Goal: Information Seeking & Learning: Learn about a topic

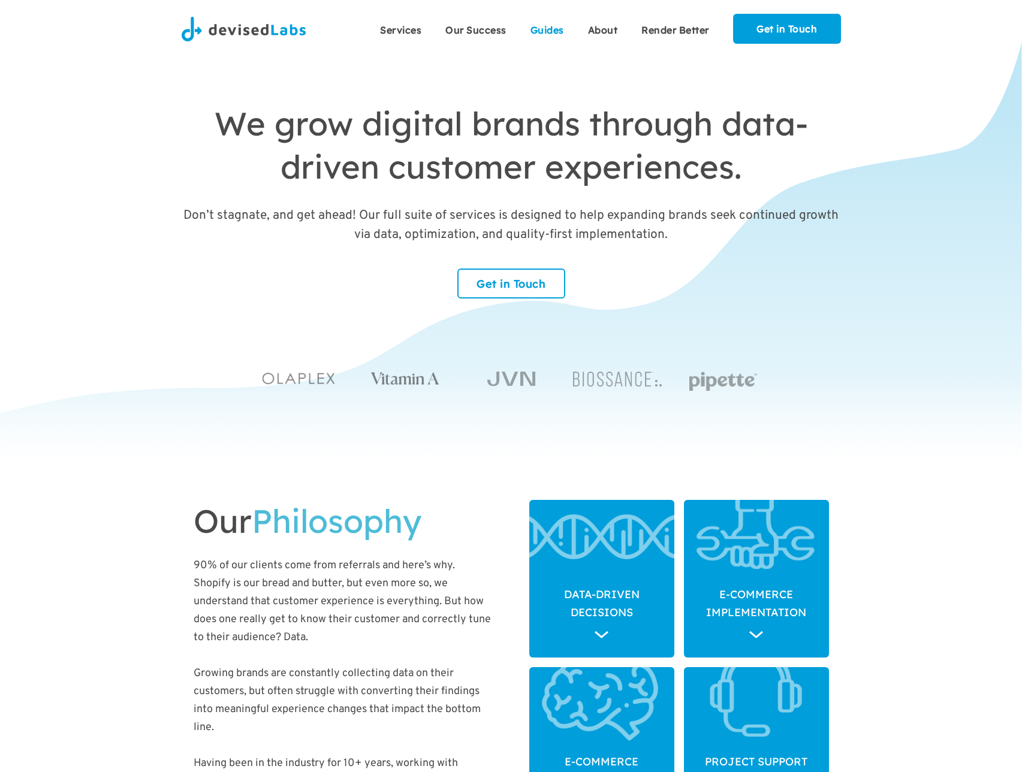
click at [556, 37] on link "Guides" at bounding box center [548, 29] width 58 height 30
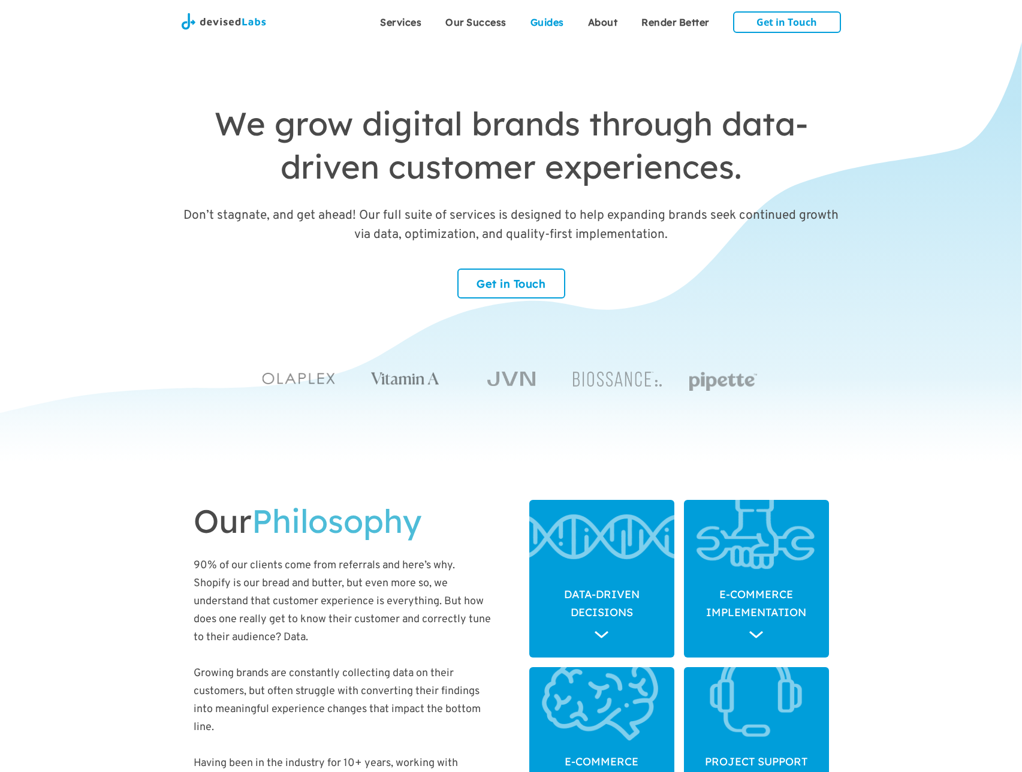
scroll to position [3458, 0]
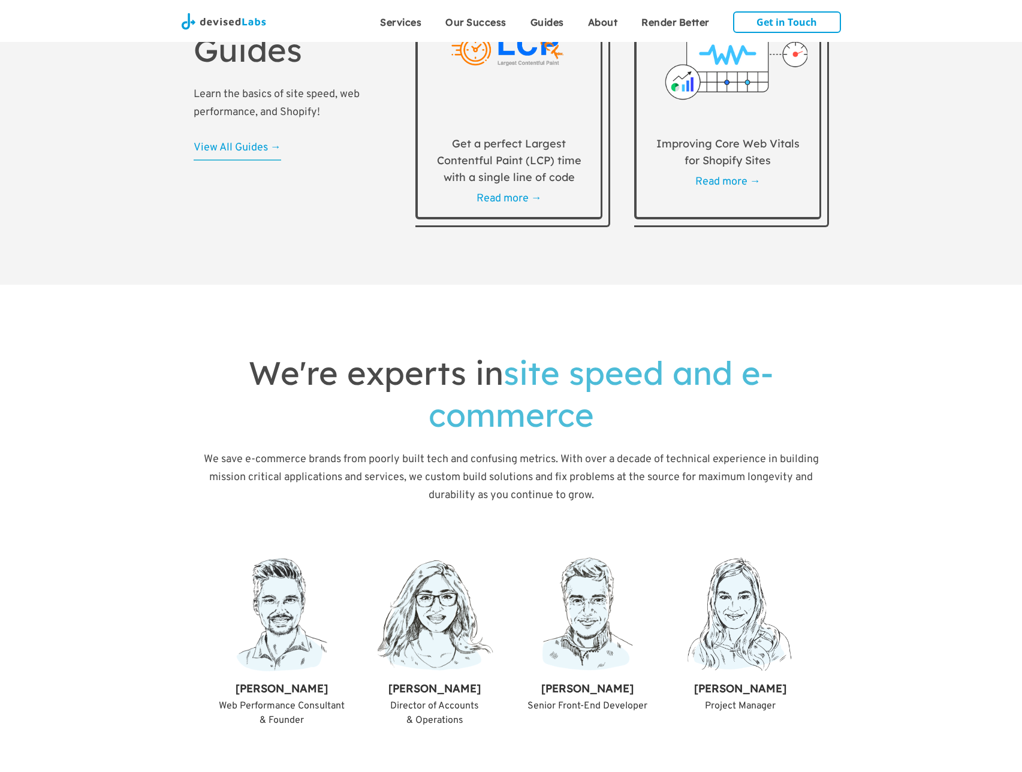
click at [526, 116] on img at bounding box center [509, 44] width 159 height 144
click at [681, 116] on img at bounding box center [728, 44] width 159 height 144
click at [499, 22] on link "Our Success" at bounding box center [475, 21] width 85 height 30
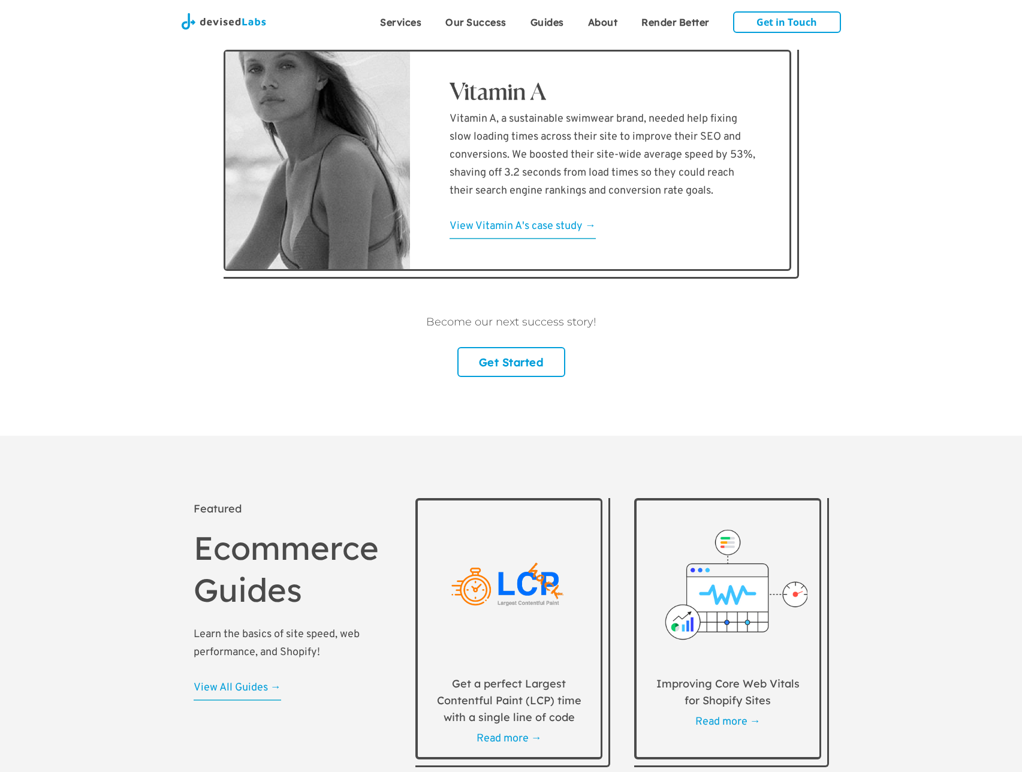
scroll to position [3227, 0]
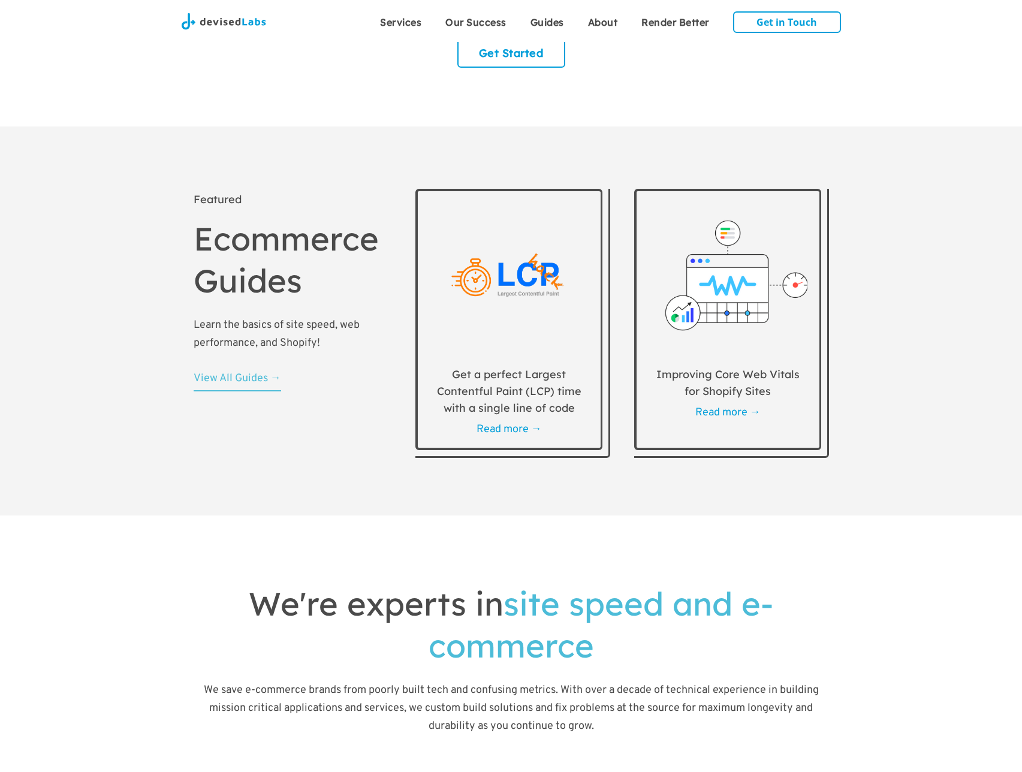
click at [268, 387] on div "View All Guides →" at bounding box center [238, 378] width 88 height 17
click at [201, 68] on div "Become our next success story! Get Started" at bounding box center [511, 36] width 635 height 62
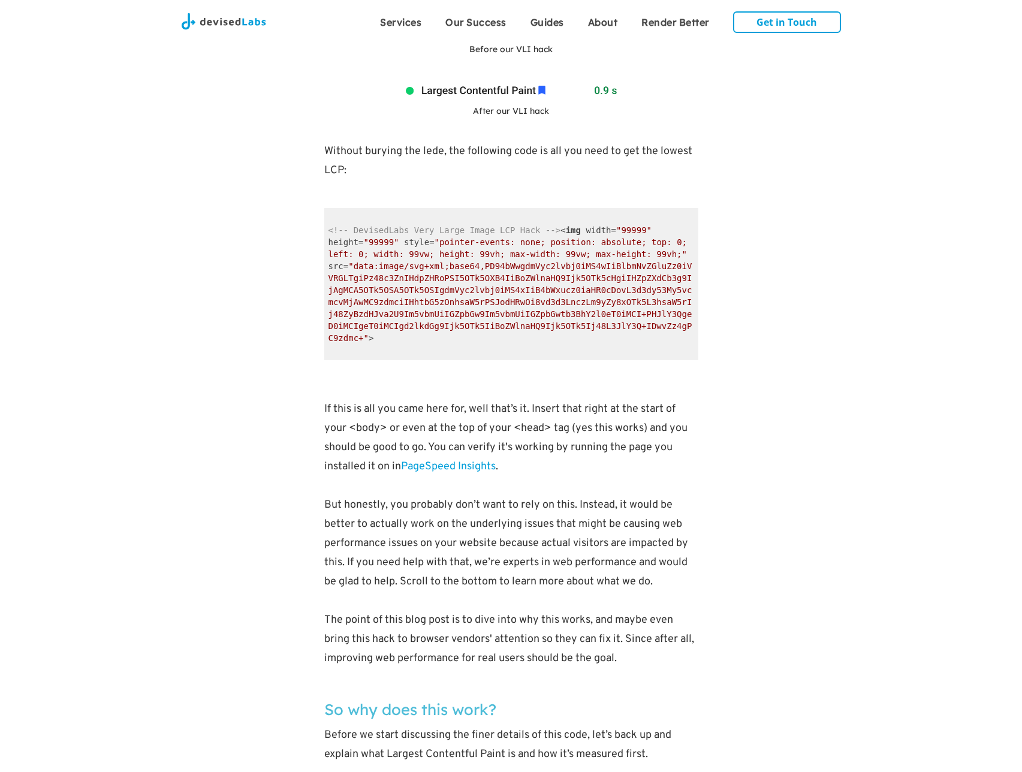
scroll to position [762, 0]
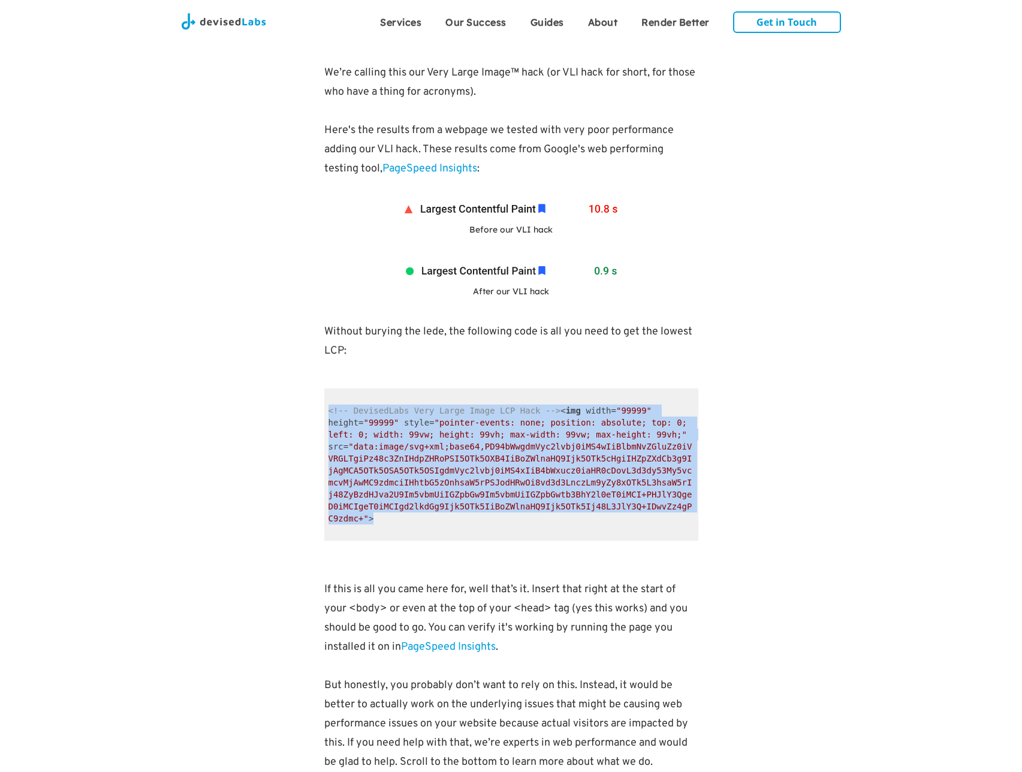
drag, startPoint x: 365, startPoint y: 485, endPoint x: 329, endPoint y: 411, distance: 82.6
click at [329, 411] on code "<!-- DevisedLabs Very Large Image LCP Hack --> < img width = "99999" height = "…" at bounding box center [511, 464] width 374 height 152
copy code "<!-- DevisedLabs Very Large Image LCP Hack --> < img width = "99999" height = "…"
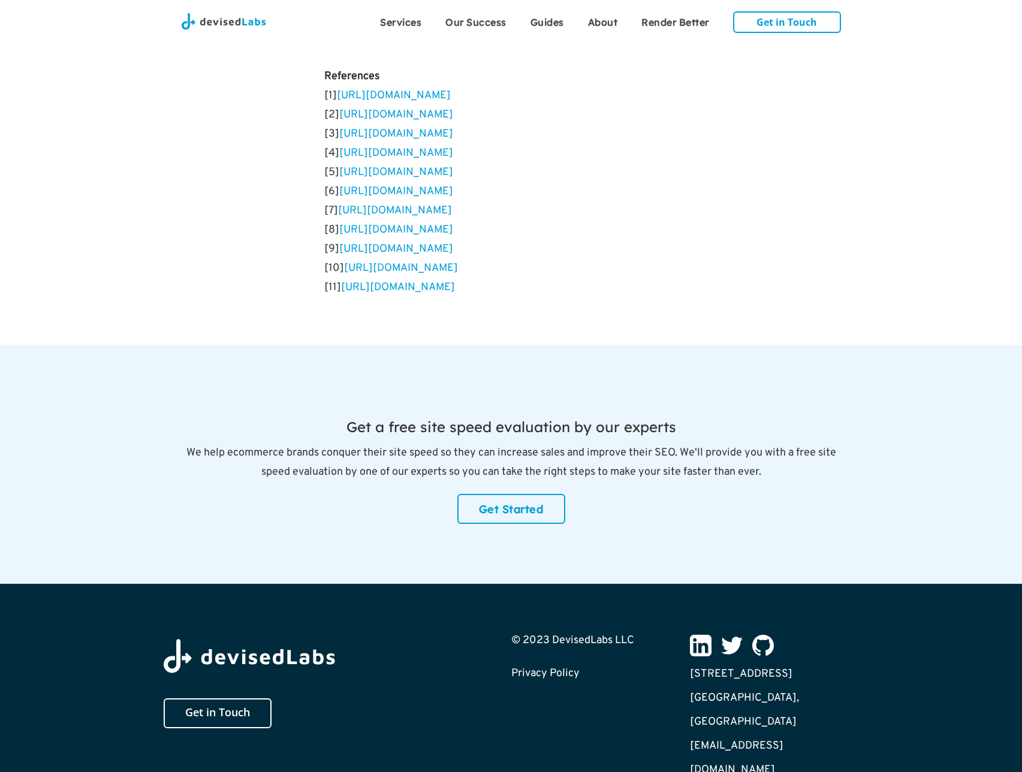
scroll to position [9576, 0]
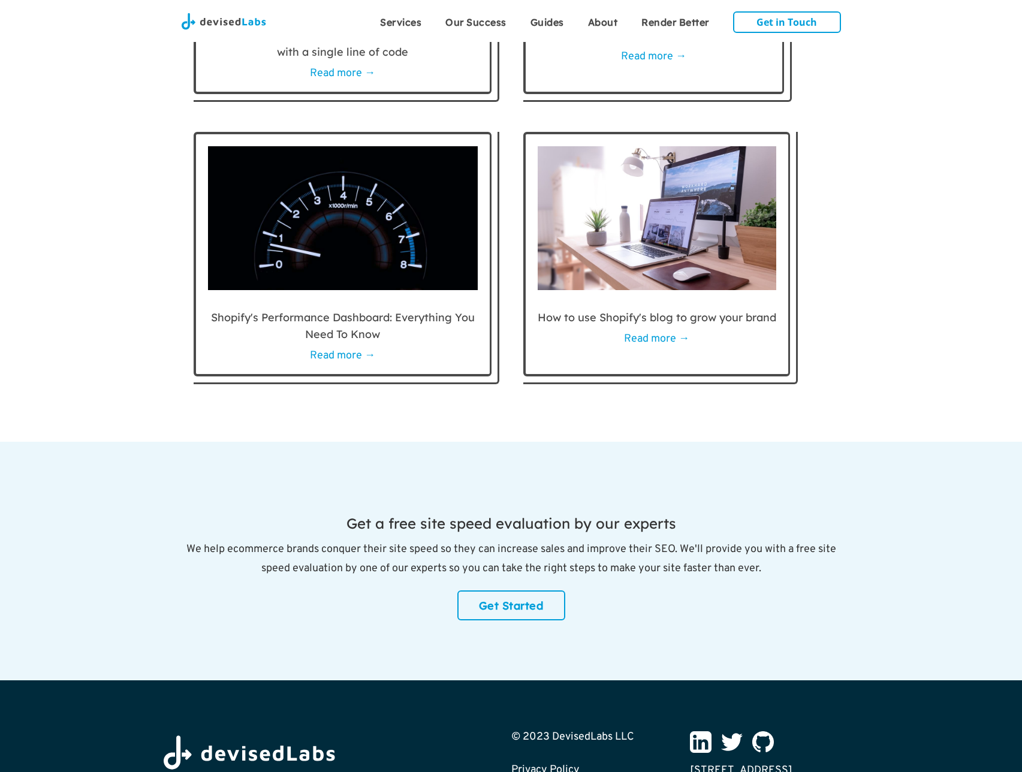
scroll to position [883, 0]
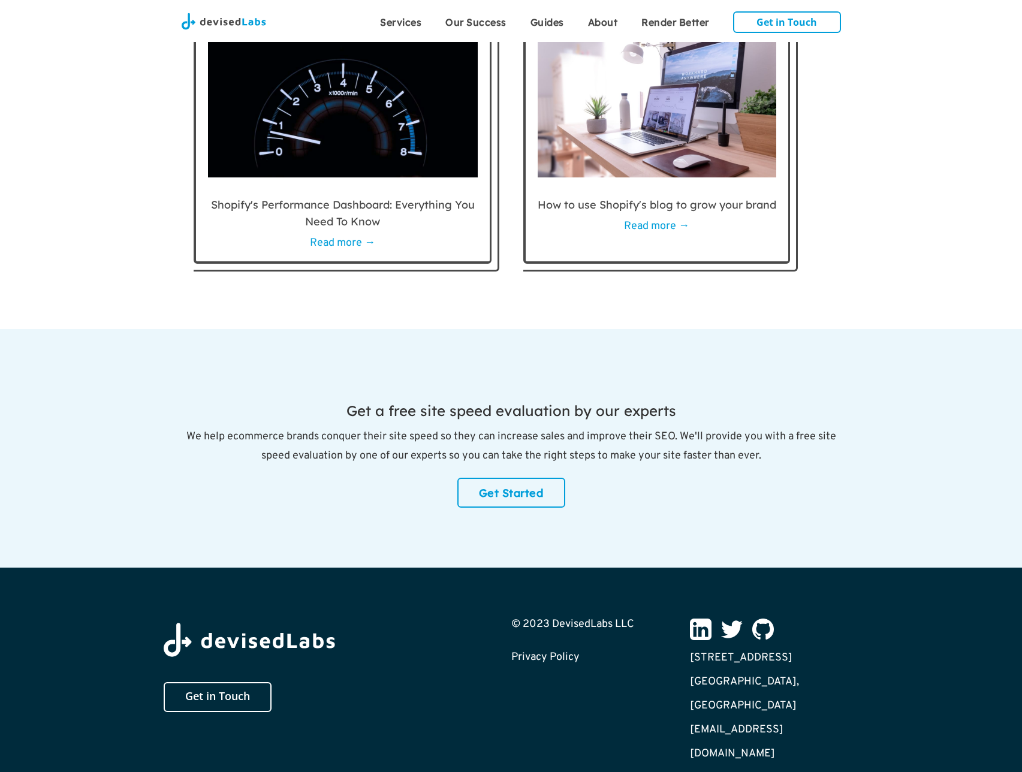
click at [756, 637] on img at bounding box center [763, 629] width 22 height 21
